Goal: Check status: Check status

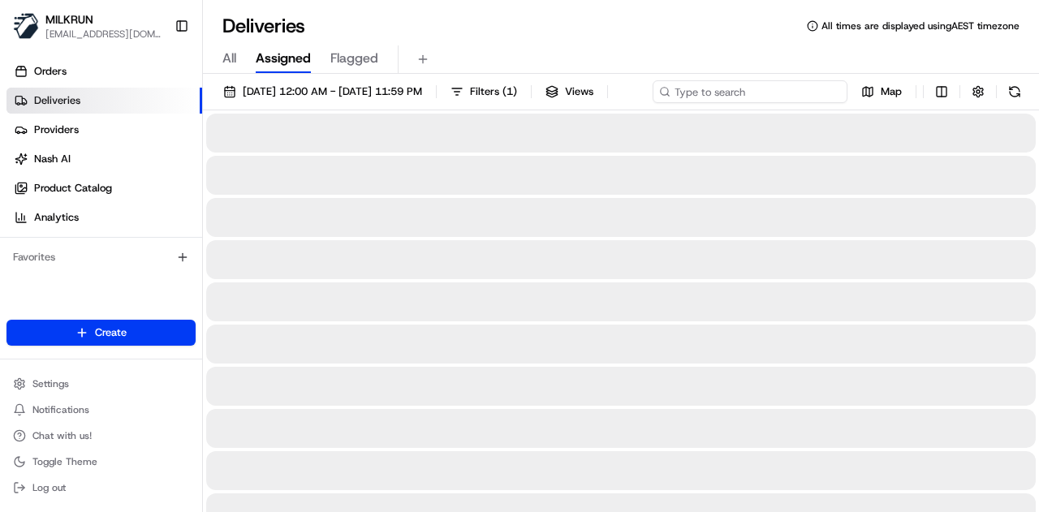
click at [775, 86] on div "[DATE] 12:00 AM - [DATE] 11:59 PM Filters ( 1 ) Views Map" at bounding box center [621, 95] width 836 height 30
paste input "f0122e37-6fae-455d-80e0-75d5f0635a69"
type input "f0122e37-6fae-455d-80e0-75d5f0635a69"
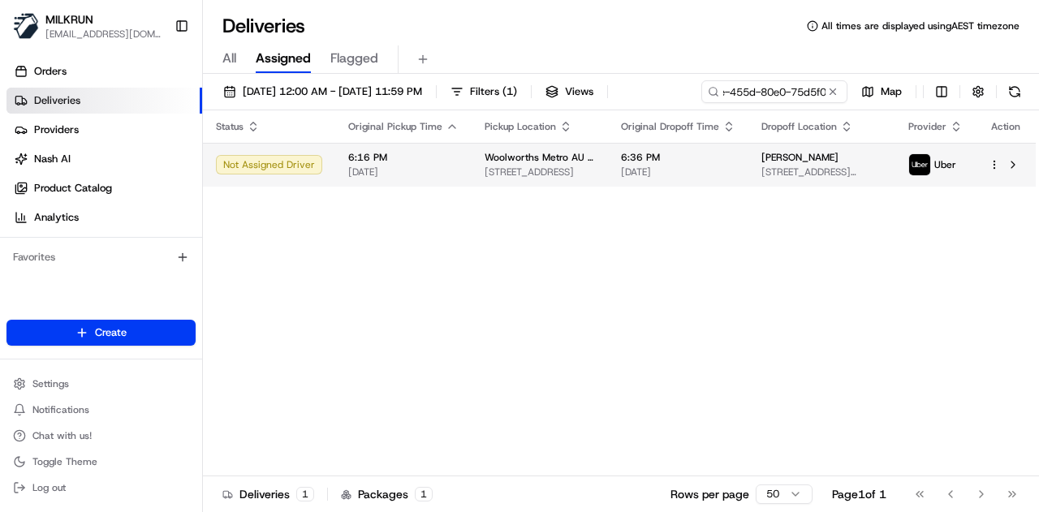
click at [744, 175] on td "6:36 PM [DATE]" at bounding box center [678, 165] width 140 height 44
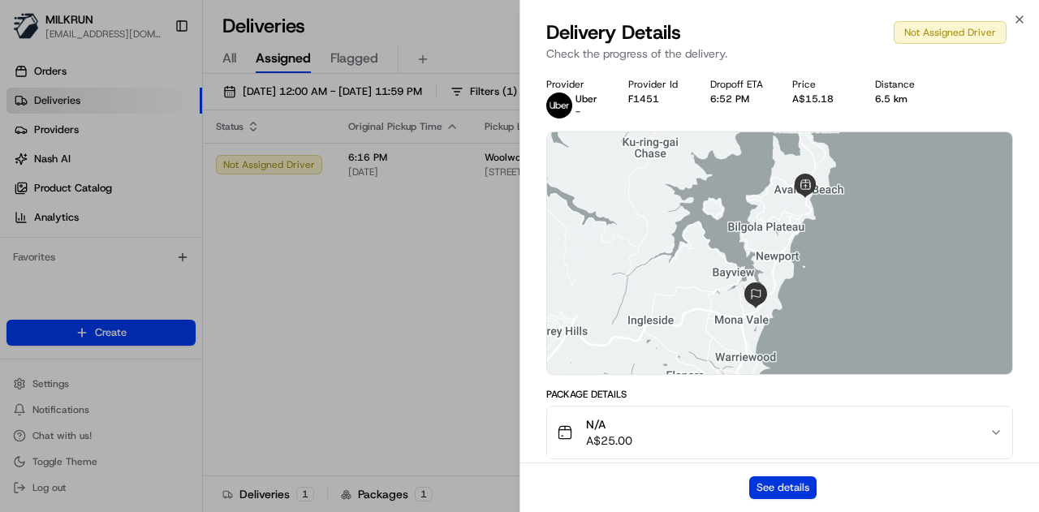
click at [772, 485] on button "See details" at bounding box center [782, 488] width 67 height 23
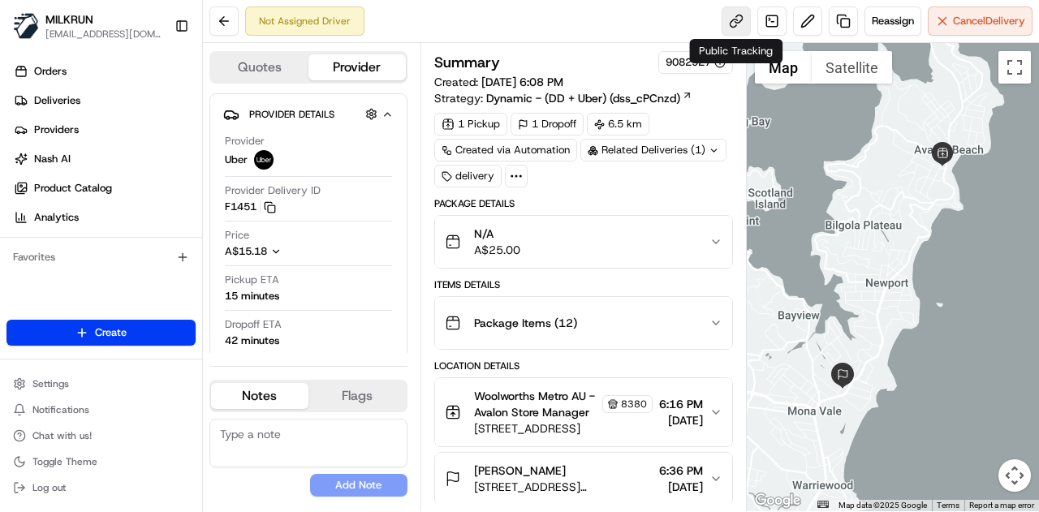
click at [740, 28] on link at bounding box center [736, 20] width 29 height 29
